Goal: Error: Submit feedback/report problem

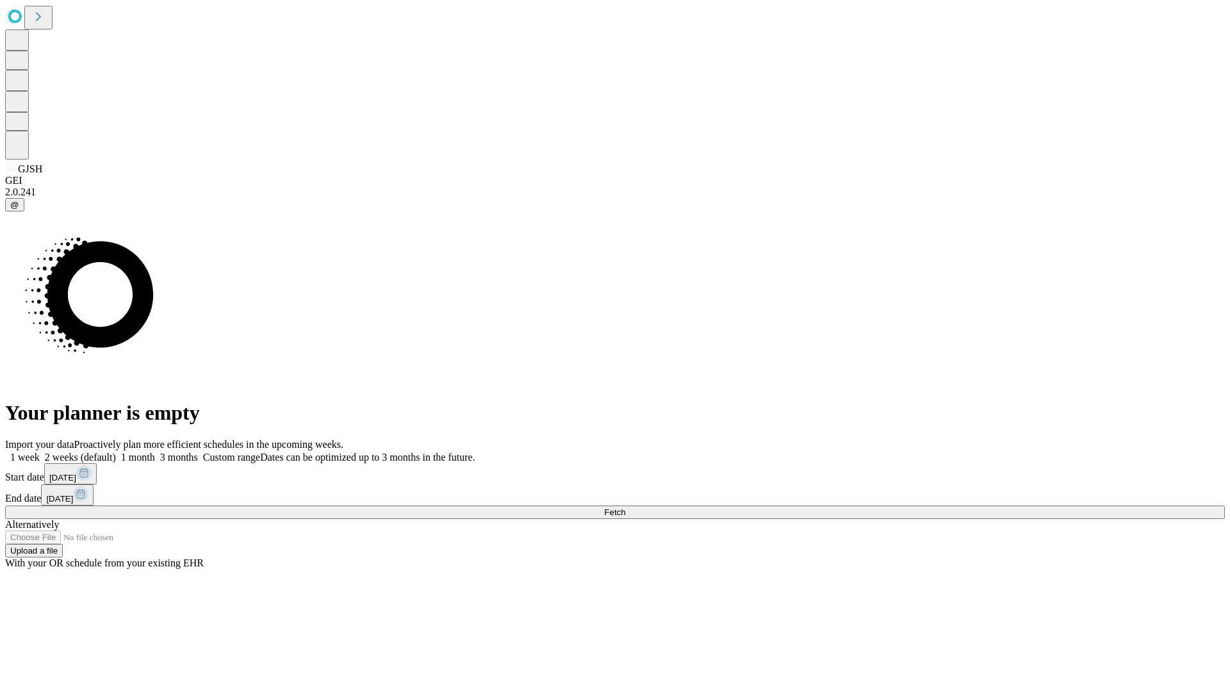
click at [625, 507] on span "Fetch" at bounding box center [614, 512] width 21 height 10
